Goal: Information Seeking & Learning: Learn about a topic

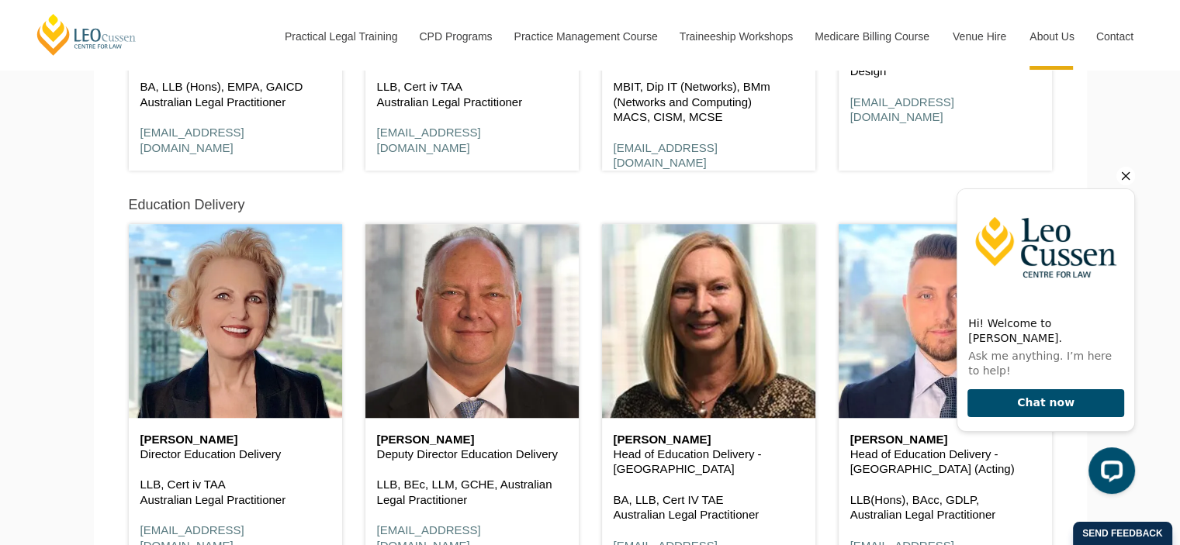
scroll to position [1103, 0]
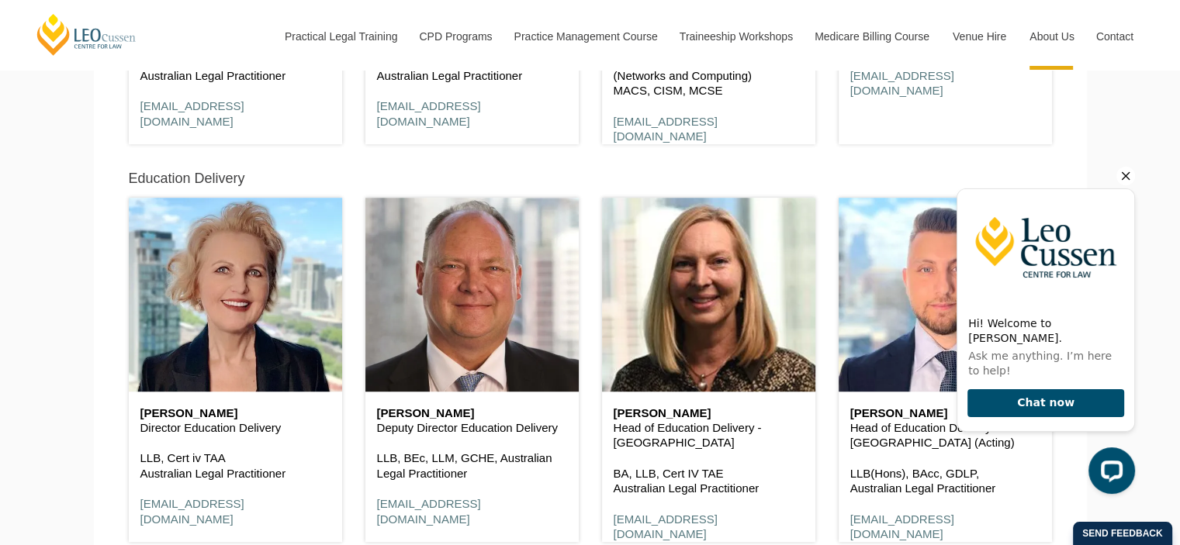
click at [1124, 175] on icon "Hide greeting" at bounding box center [1125, 176] width 19 height 19
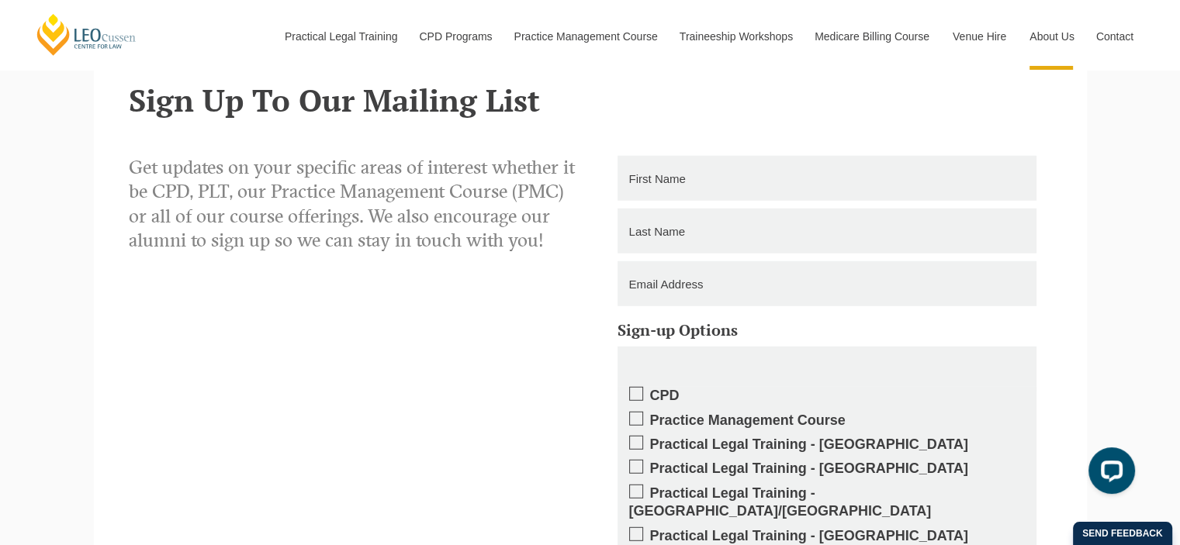
scroll to position [10039, 0]
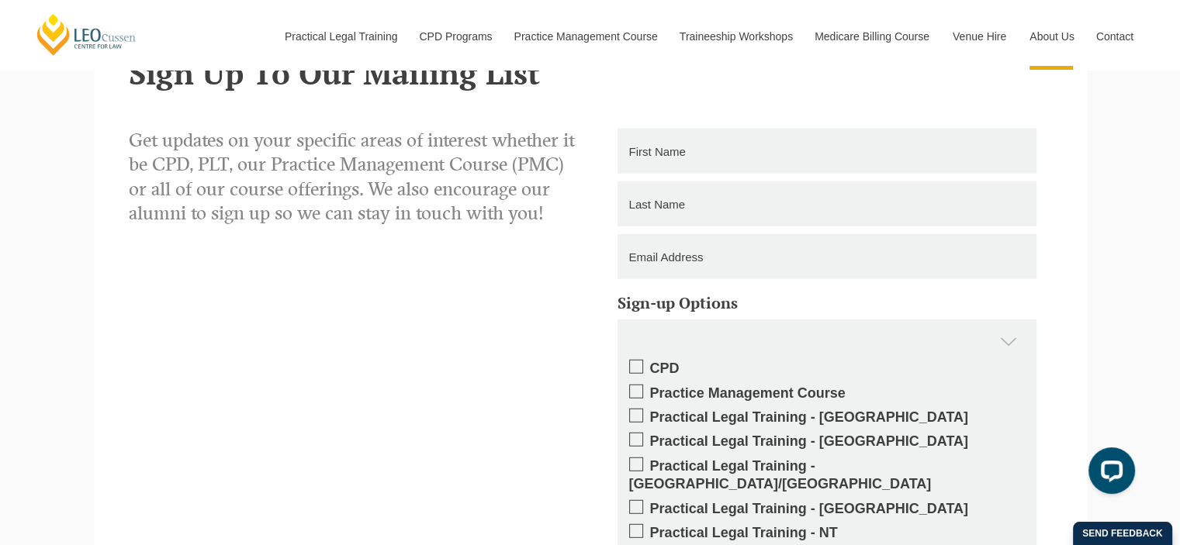
click at [732, 153] on input "text" at bounding box center [826, 151] width 419 height 45
type input "Washington"
click at [696, 207] on input "text" at bounding box center [826, 203] width 419 height 45
type input "Escano"
click at [669, 266] on input "email" at bounding box center [826, 256] width 419 height 45
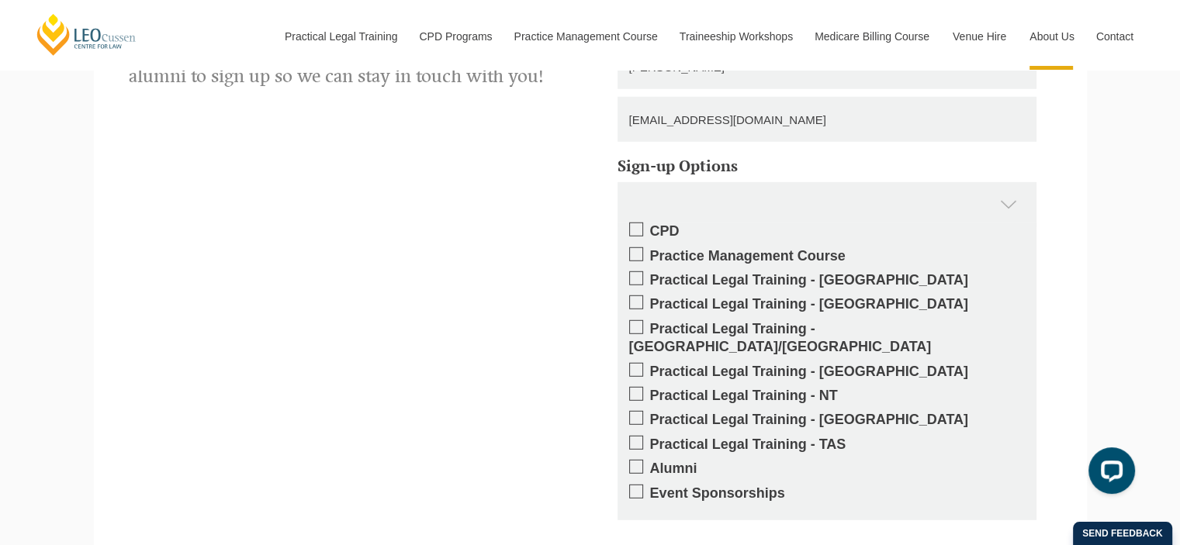
scroll to position [10203, 0]
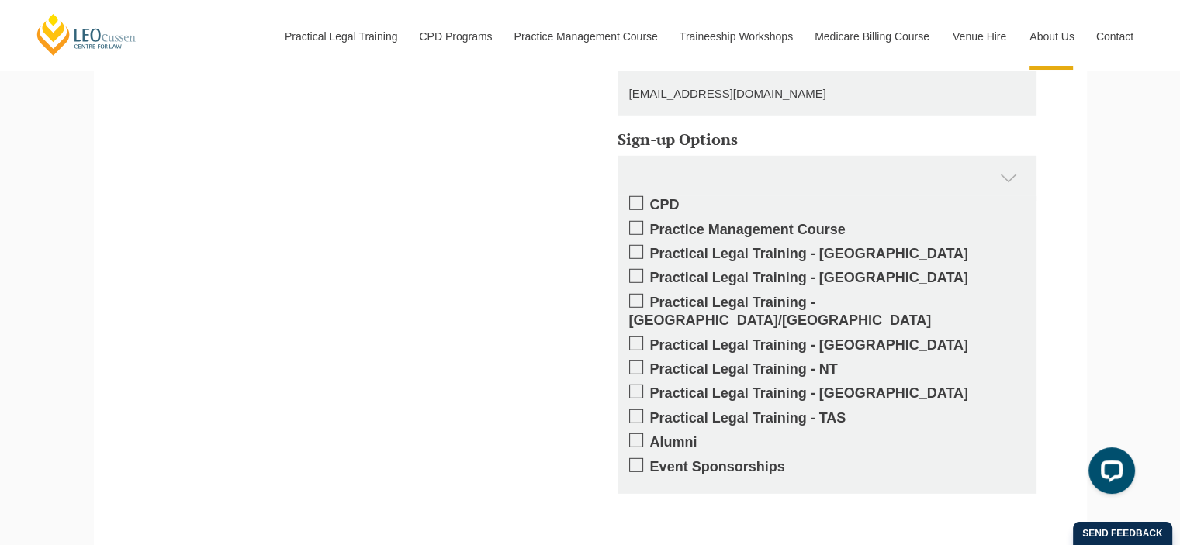
type input "tonescano27@hotmail.com"
click at [630, 201] on span at bounding box center [636, 203] width 14 height 14
click at [650, 199] on input "CPD" at bounding box center [650, 199] width 0 height 0
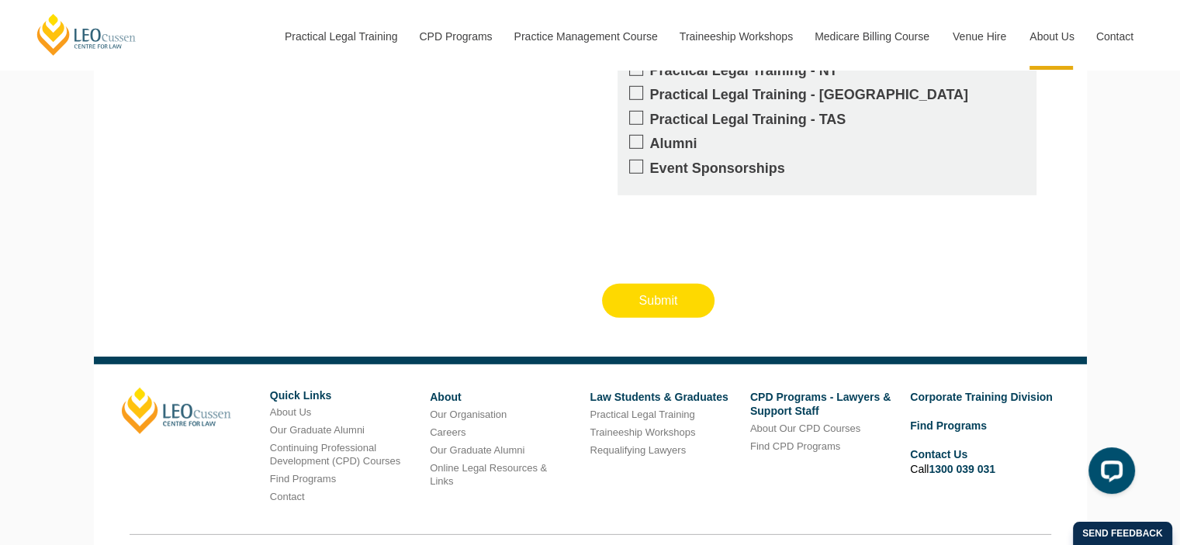
click at [684, 285] on input "Submit" at bounding box center [658, 301] width 113 height 34
type input "Submitting"
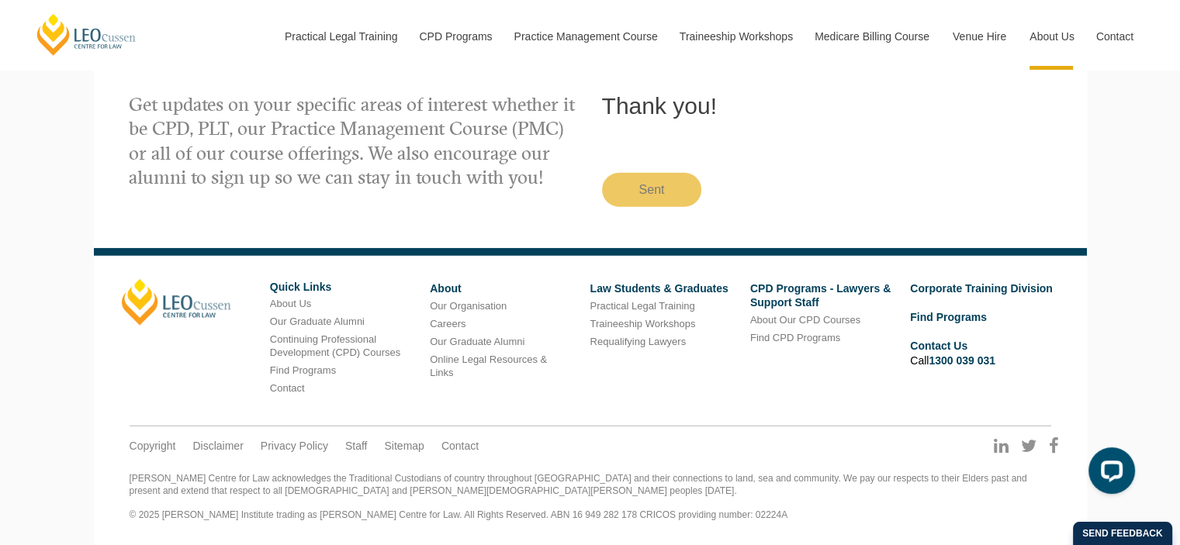
scroll to position [10106, 0]
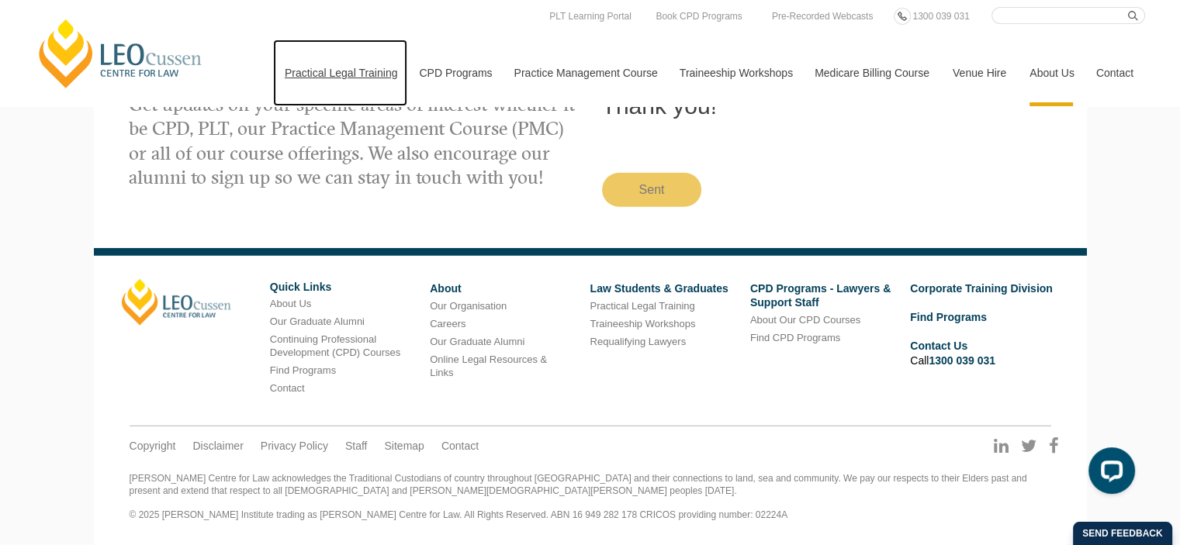
click at [303, 71] on link "Practical Legal Training" at bounding box center [340, 73] width 135 height 67
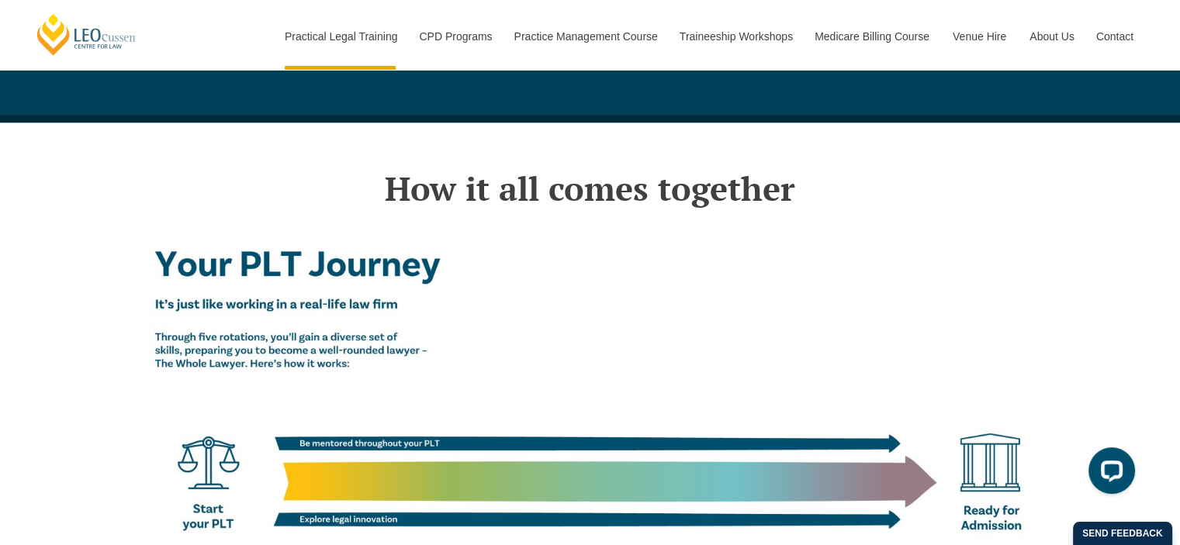
scroll to position [2505, 0]
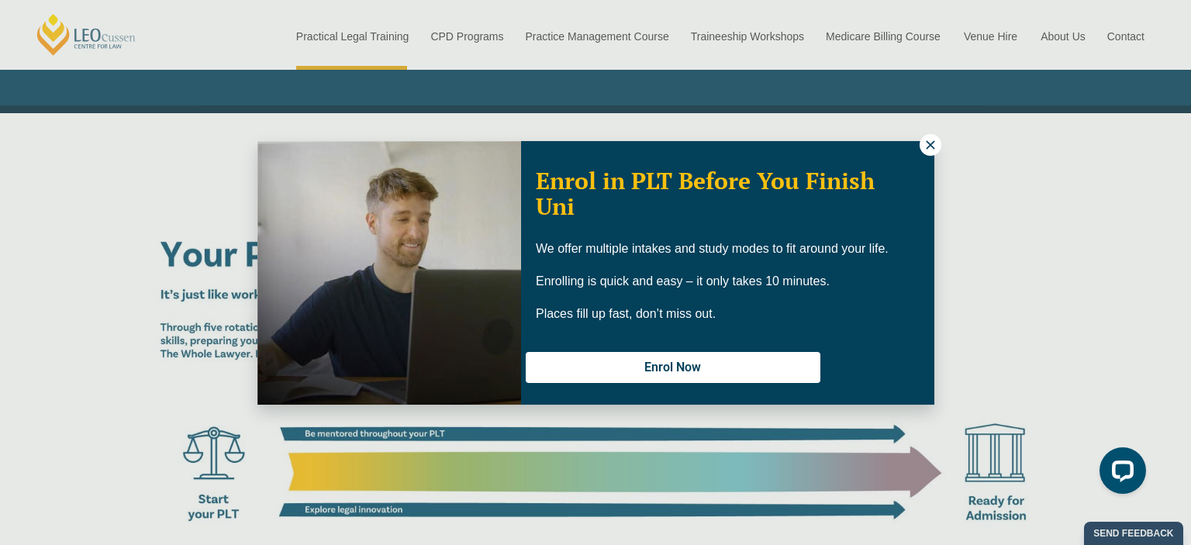
click at [930, 156] on div "Enrol in PLT Before You Finish Uni We offer multiple intakes and study modes to…" at bounding box center [727, 272] width 413 height 258
click at [932, 143] on icon at bounding box center [930, 144] width 9 height 9
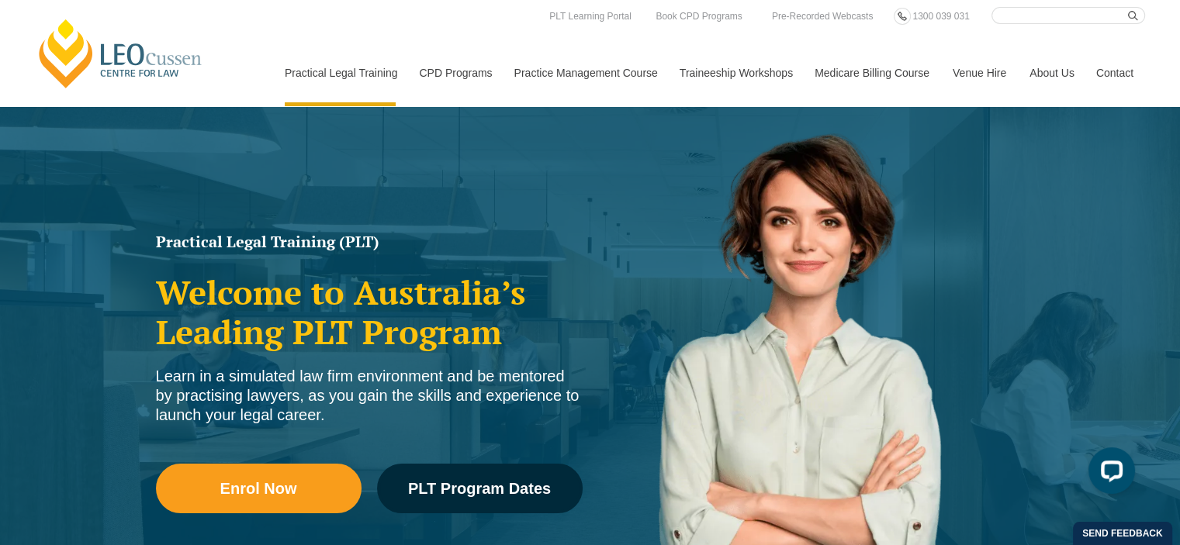
scroll to position [0, 0]
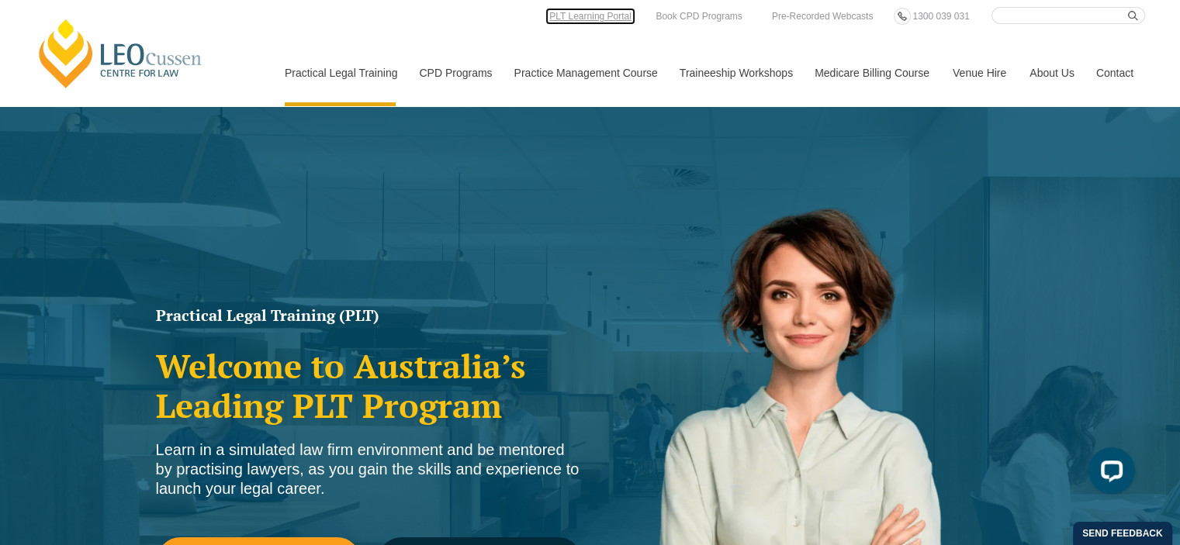
click at [596, 24] on link "PLT Learning Portal" at bounding box center [590, 16] width 90 height 17
click at [0, 0] on link "[PERSON_NAME] Supervised Legal Training" at bounding box center [0, 0] width 0 height 0
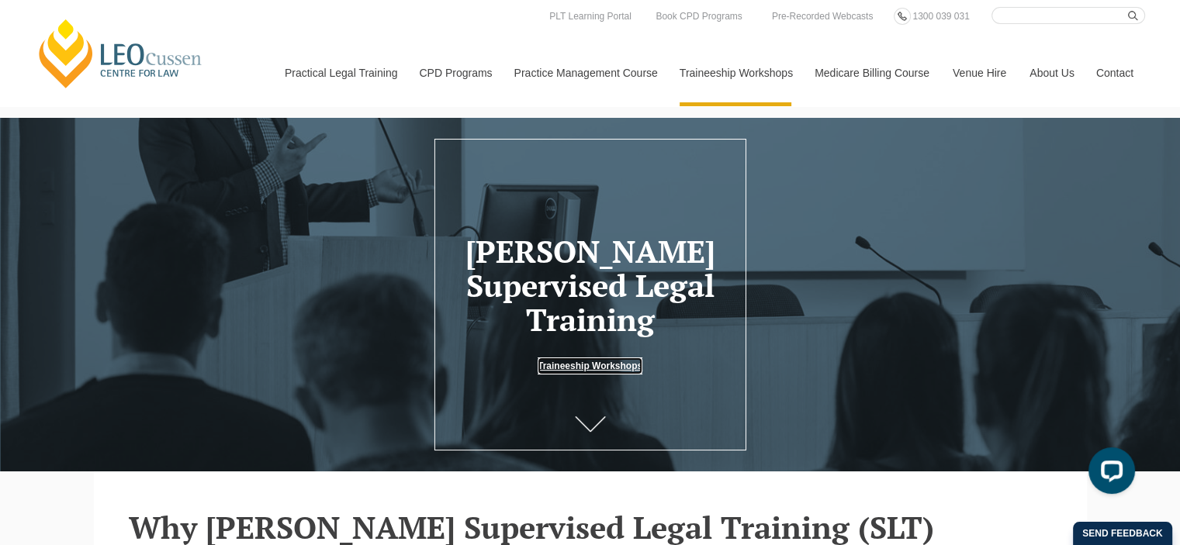
click at [558, 364] on link "Traineeship Workshops" at bounding box center [589, 366] width 105 height 17
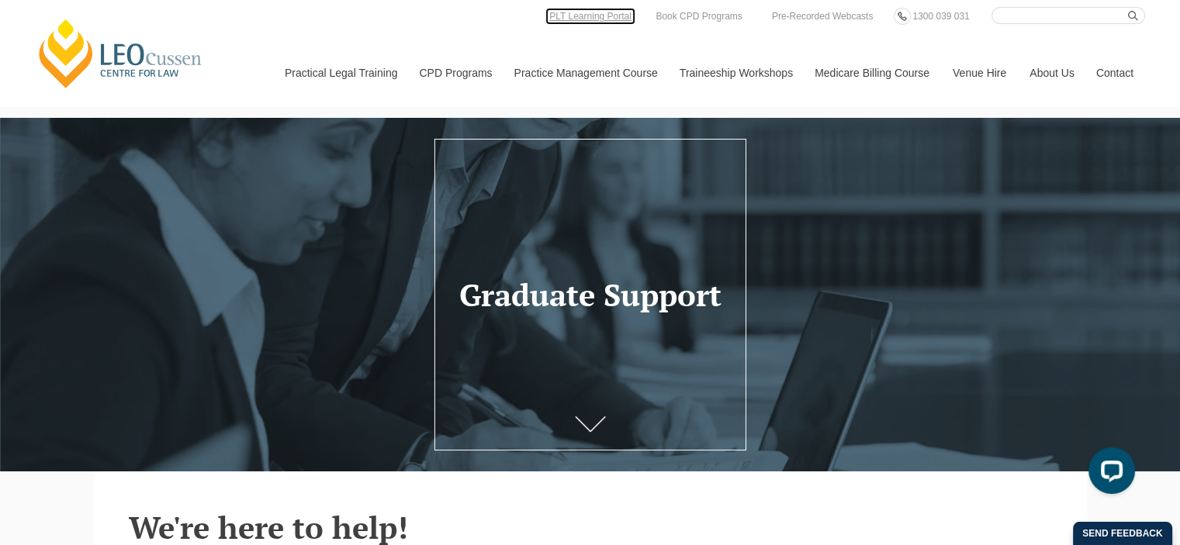
click at [587, 25] on link "PLT Learning Portal" at bounding box center [590, 16] width 90 height 17
click at [604, 22] on link "PLT Learning Portal" at bounding box center [590, 16] width 90 height 17
